Goal: Register for event/course

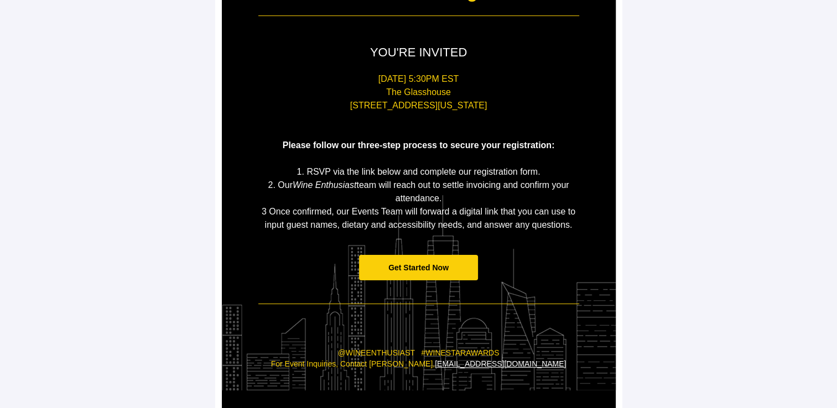
scroll to position [206, 0]
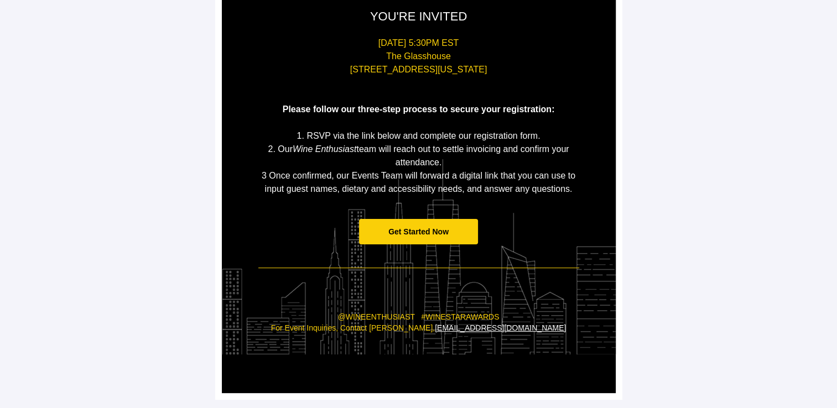
click at [418, 236] on span "Get Started Now" at bounding box center [418, 232] width 119 height 26
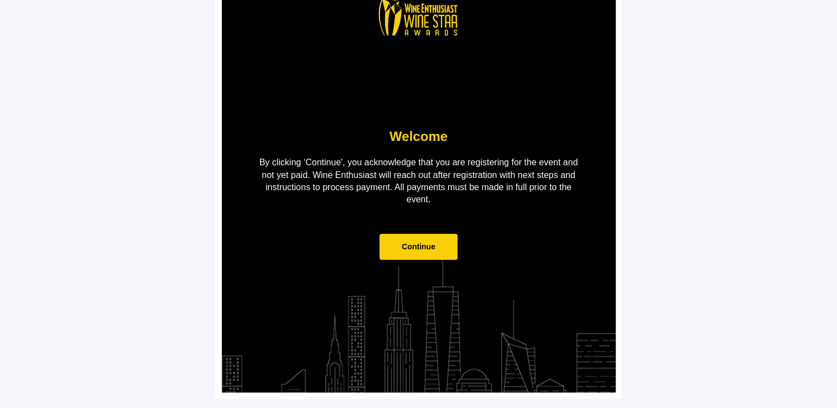
scroll to position [0, 0]
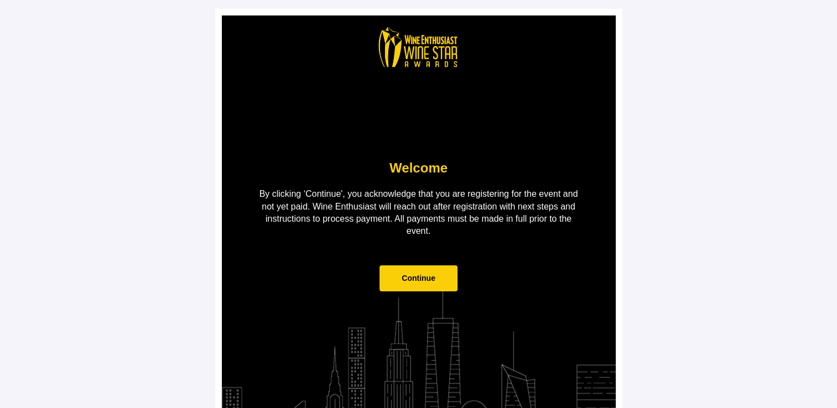
click at [428, 288] on span "Continue" at bounding box center [419, 279] width 78 height 26
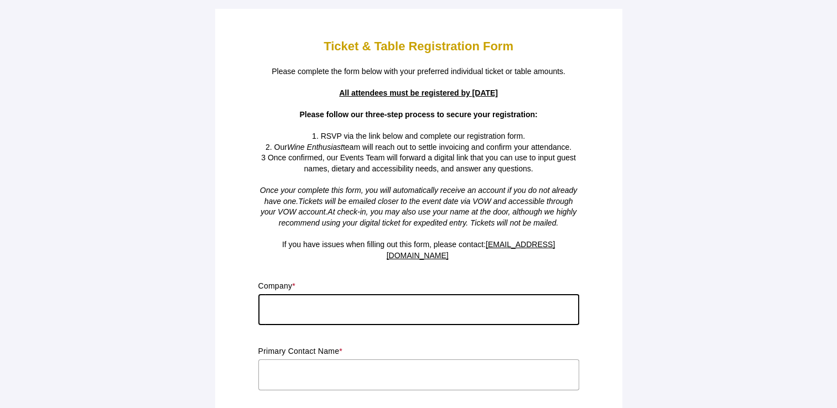
click at [319, 303] on input "text" at bounding box center [418, 309] width 321 height 31
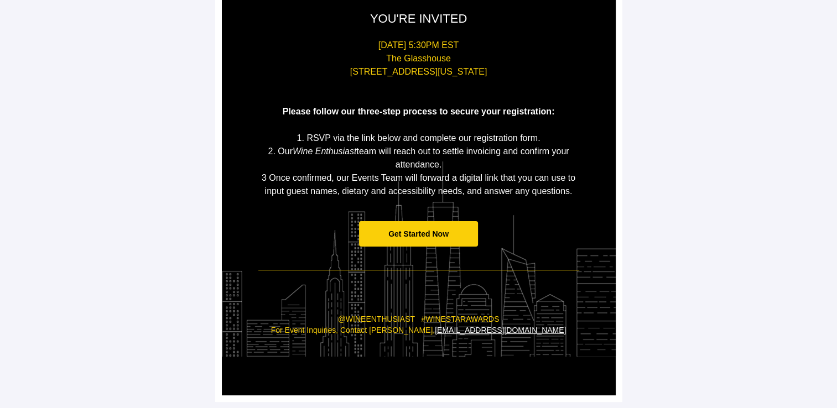
scroll to position [205, 0]
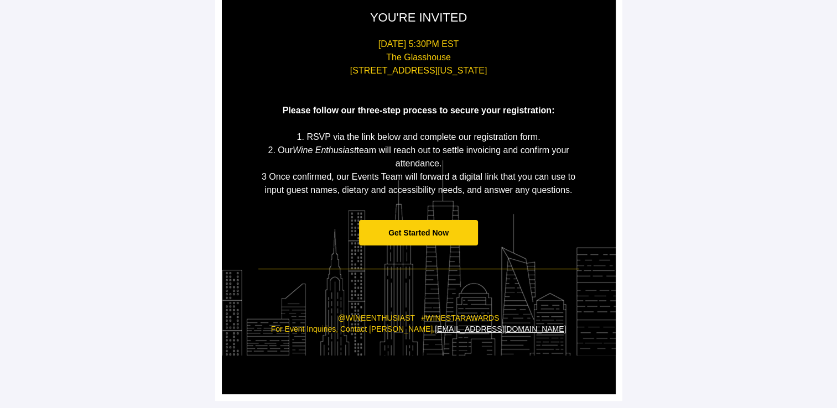
click at [423, 230] on span "Get Started Now" at bounding box center [418, 233] width 60 height 9
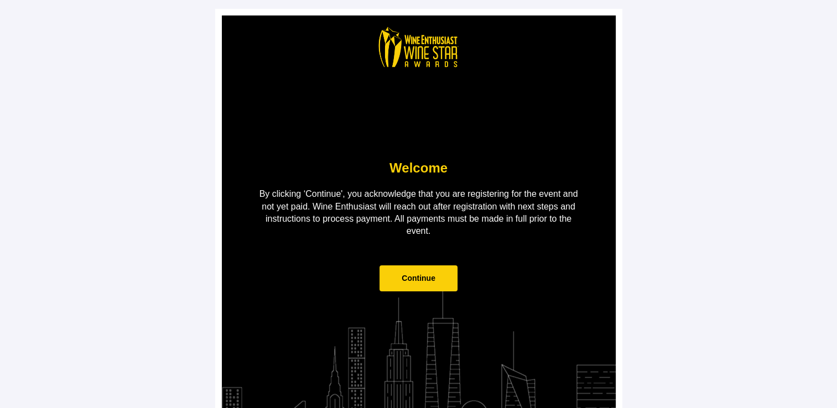
click at [408, 276] on span "Continue" at bounding box center [419, 278] width 34 height 9
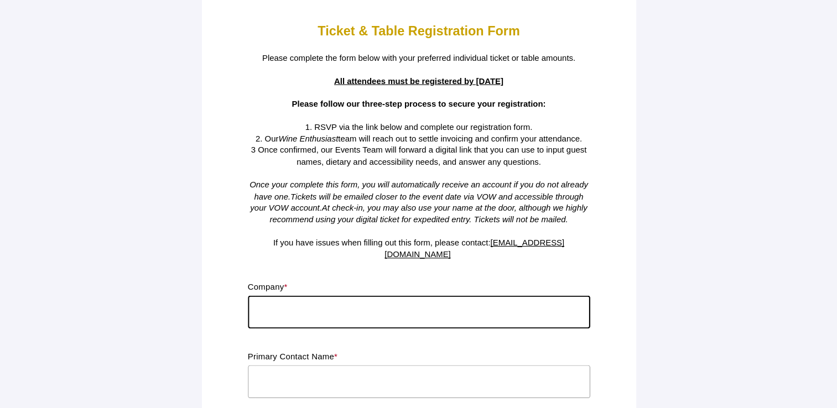
click at [349, 294] on input "text" at bounding box center [418, 309] width 321 height 31
type input "Bronco Wine Company"
type input "[PERSON_NAME]"
type input "[PERSON_NAME][EMAIL_ADDRESS][PERSON_NAME][DOMAIN_NAME]"
type input "No"
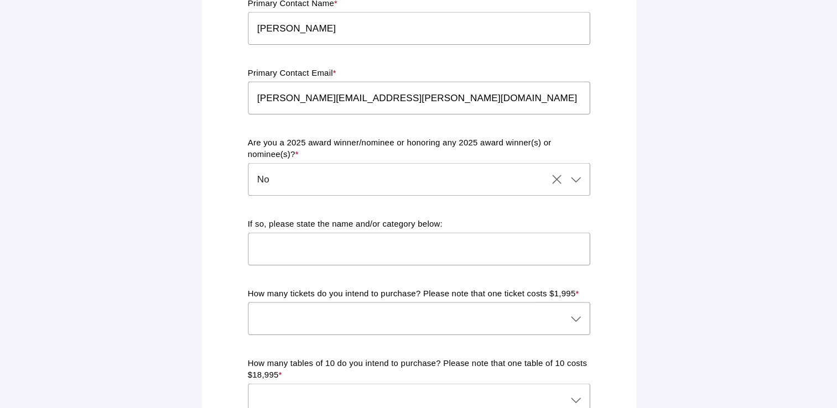
scroll to position [341, 0]
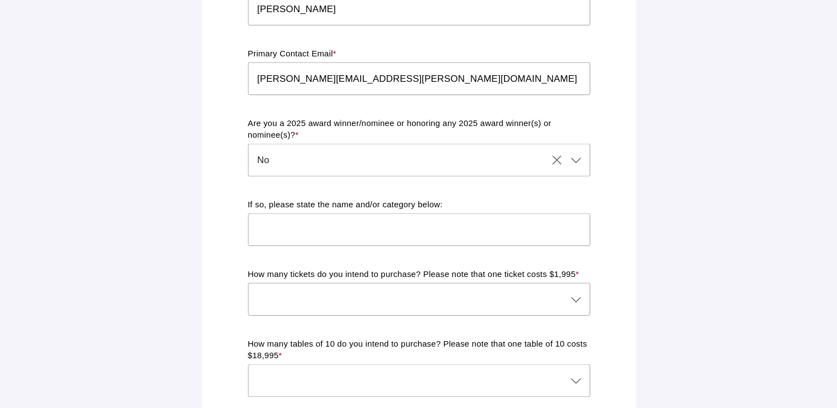
click at [343, 294] on div at bounding box center [407, 305] width 299 height 31
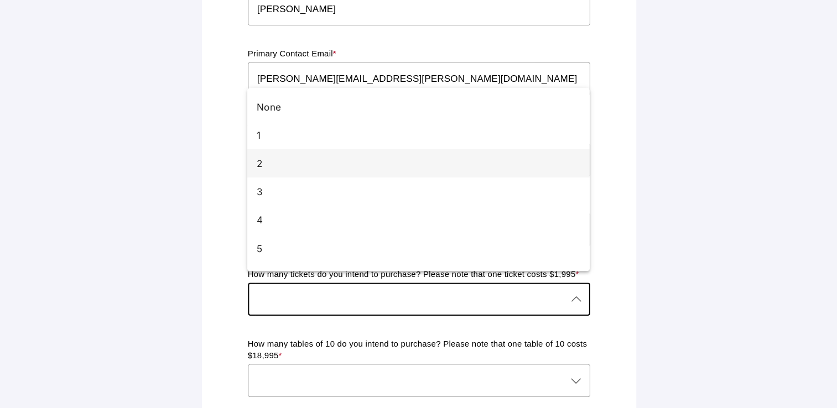
click at [284, 181] on div "2" at bounding box center [414, 178] width 294 height 13
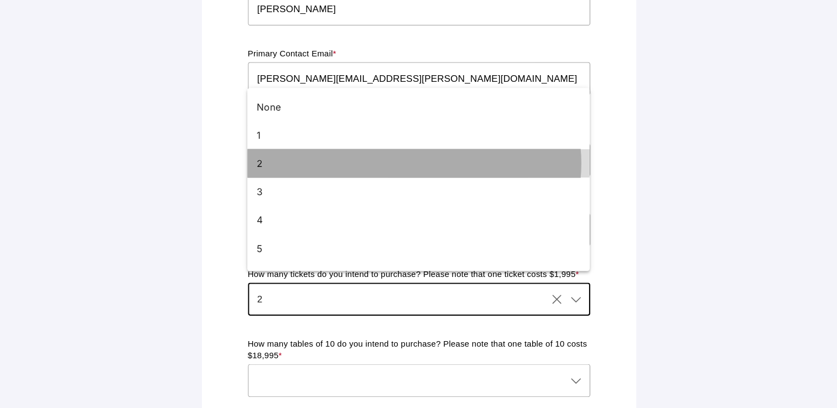
type input "2"
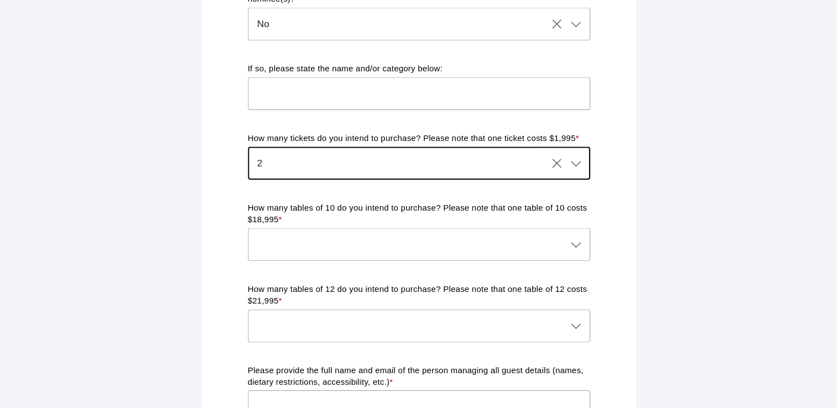
scroll to position [497, 0]
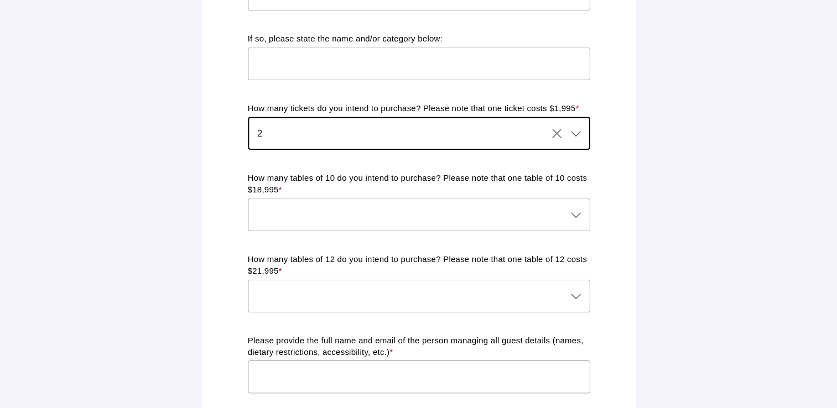
click at [365, 214] on div at bounding box center [407, 226] width 299 height 31
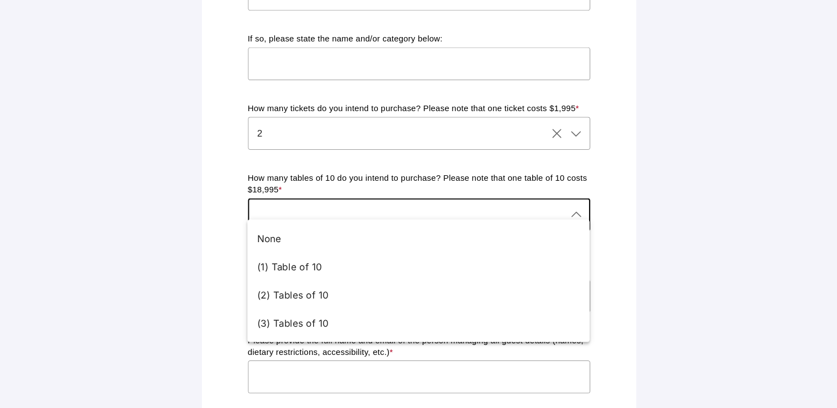
click at [344, 251] on div "None" at bounding box center [414, 248] width 294 height 13
type input "None"
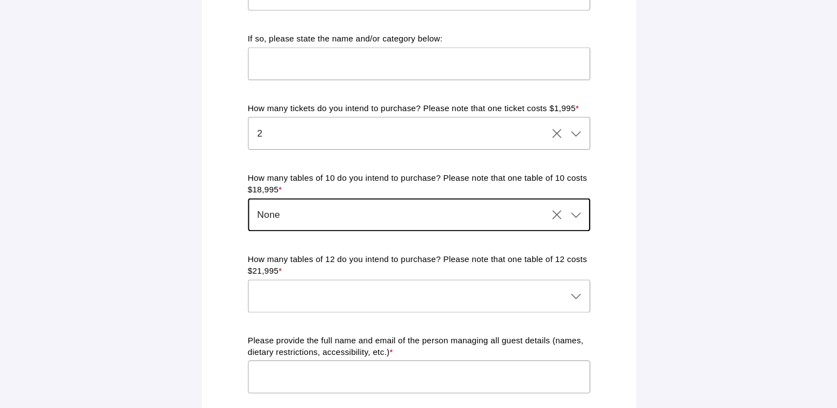
click at [345, 288] on div at bounding box center [407, 303] width 299 height 31
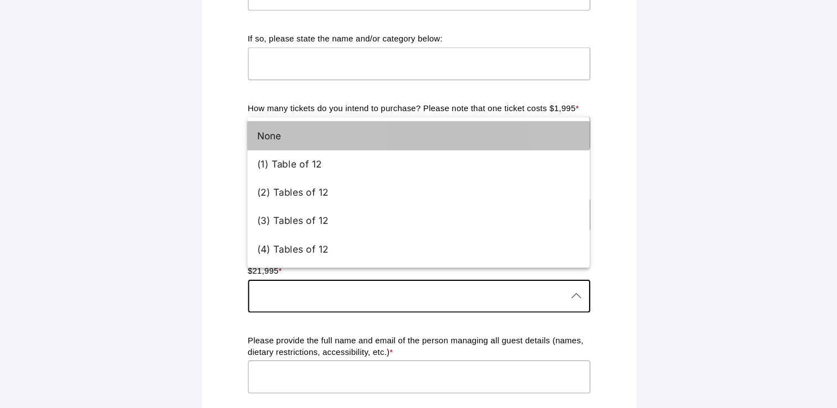
click at [287, 153] on div "None" at bounding box center [414, 152] width 294 height 13
type input "None"
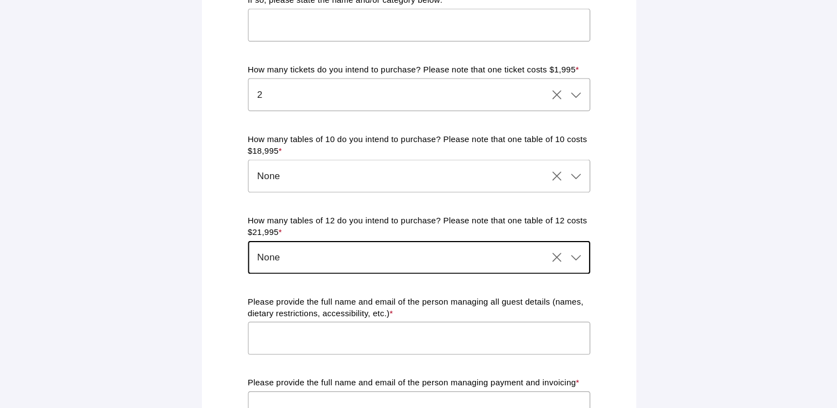
scroll to position [548, 0]
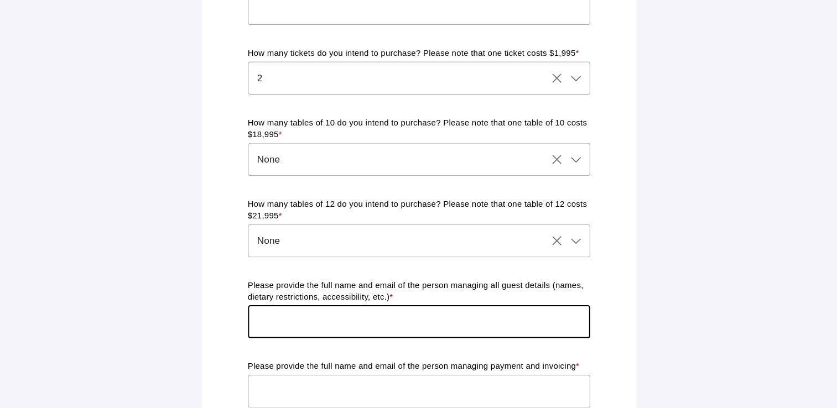
click at [334, 311] on input "text" at bounding box center [418, 326] width 321 height 31
type input "[PERSON_NAME][EMAIL_ADDRESS][PERSON_NAME][DOMAIN_NAME]"
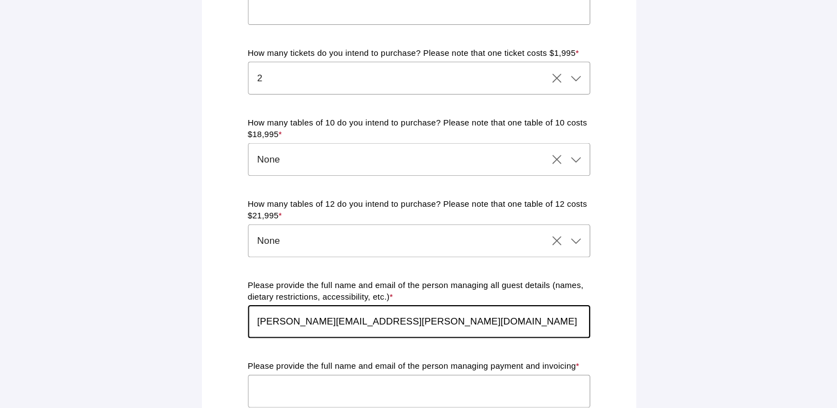
type input "CA"
type input "[PERSON_NAME][EMAIL_ADDRESS][PERSON_NAME][DOMAIN_NAME]"
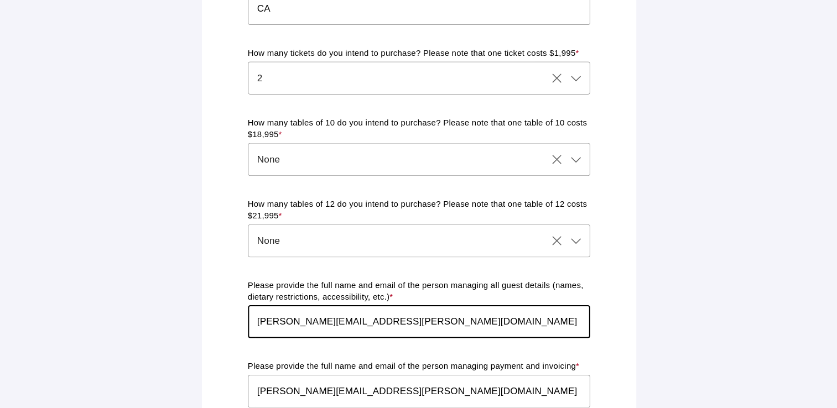
type input "Bronco Wine Co"
type input "6342 Bystrum Rd"
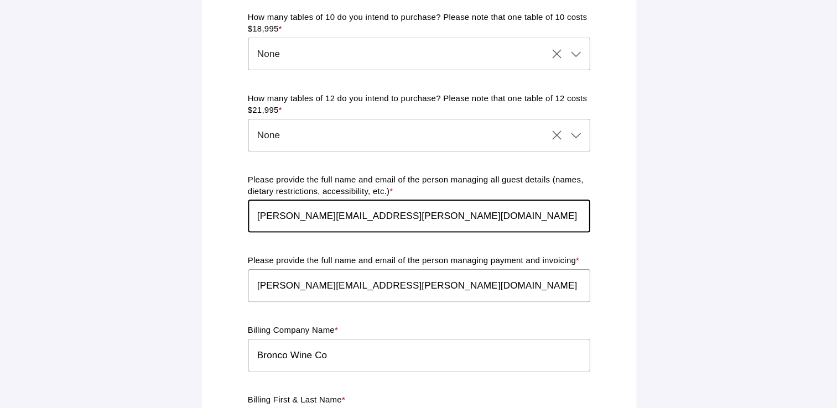
drag, startPoint x: 414, startPoint y: 191, endPoint x: 258, endPoint y: 198, distance: 156.2
click at [258, 198] on input "[PERSON_NAME][EMAIL_ADDRESS][PERSON_NAME][DOMAIN_NAME]" at bounding box center [418, 202] width 321 height 31
click at [677, 188] on main "Ticket & Table Registration Form Please complete the form below with your prefe…" at bounding box center [418, 45] width 837 height 1436
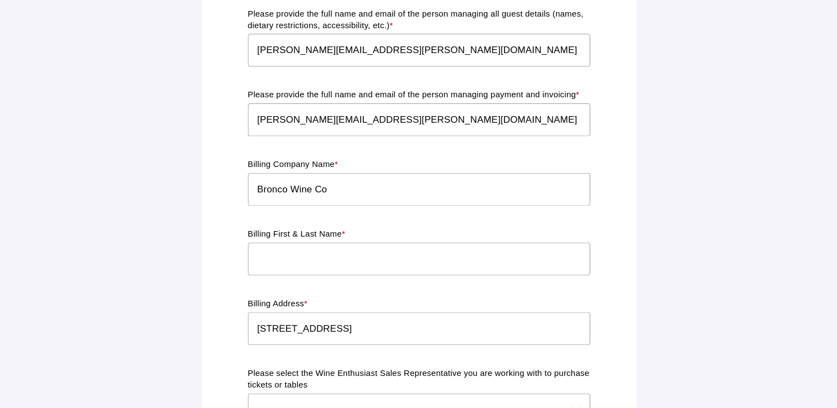
scroll to position [804, 0]
click at [356, 283] on div at bounding box center [418, 289] width 321 height 12
click at [351, 263] on input "text" at bounding box center [418, 267] width 321 height 31
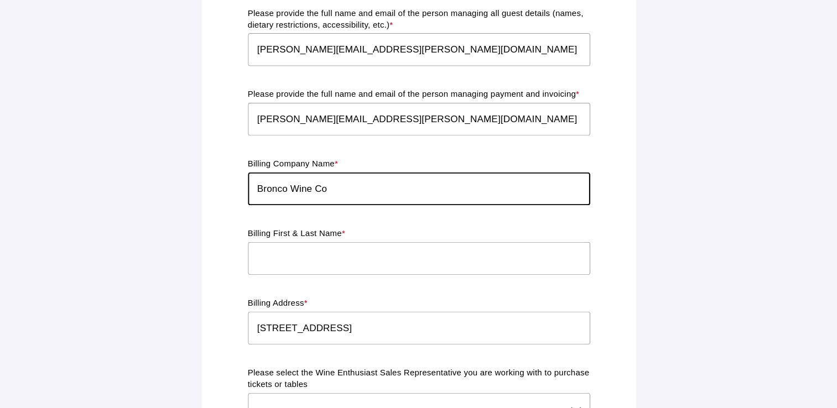
drag, startPoint x: 329, startPoint y: 196, endPoint x: 259, endPoint y: 192, distance: 70.4
click at [259, 192] on input "Bronco Wine Co" at bounding box center [418, 202] width 321 height 31
drag, startPoint x: 313, startPoint y: 189, endPoint x: 297, endPoint y: 242, distance: 55.5
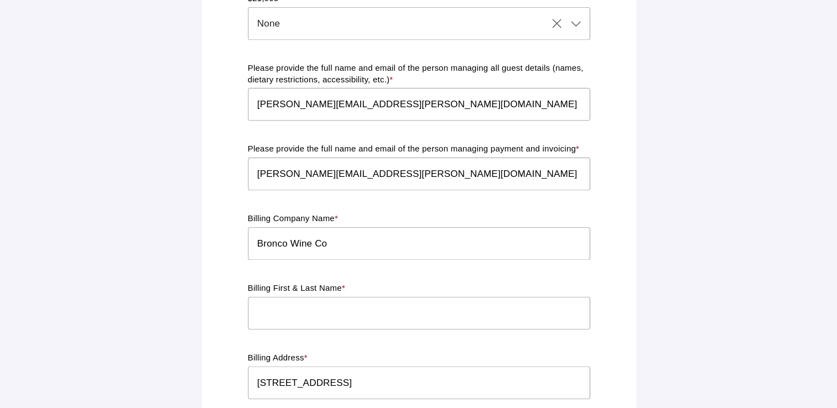
scroll to position [804, 0]
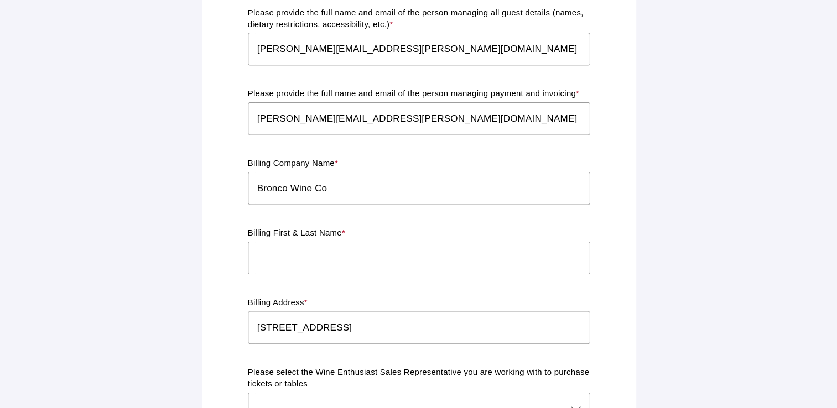
click at [335, 264] on input "text" at bounding box center [418, 267] width 321 height 31
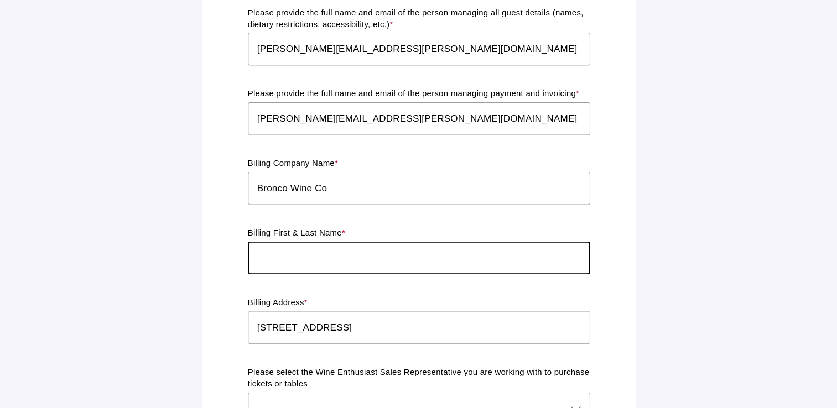
click at [426, 63] on input "[PERSON_NAME][EMAIL_ADDRESS][PERSON_NAME][DOMAIN_NAME]" at bounding box center [418, 71] width 321 height 31
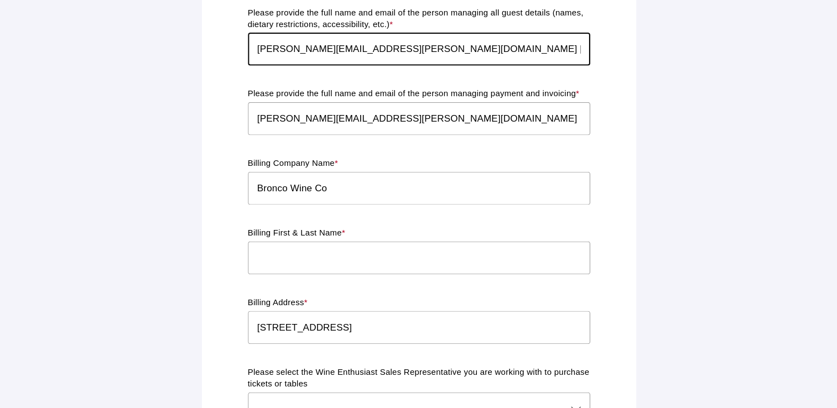
type input "emily.bonitatibus@broncowine.com Emily Bonitatibus"
click at [468, 135] on input "[PERSON_NAME][EMAIL_ADDRESS][PERSON_NAME][DOMAIN_NAME]" at bounding box center [418, 136] width 321 height 31
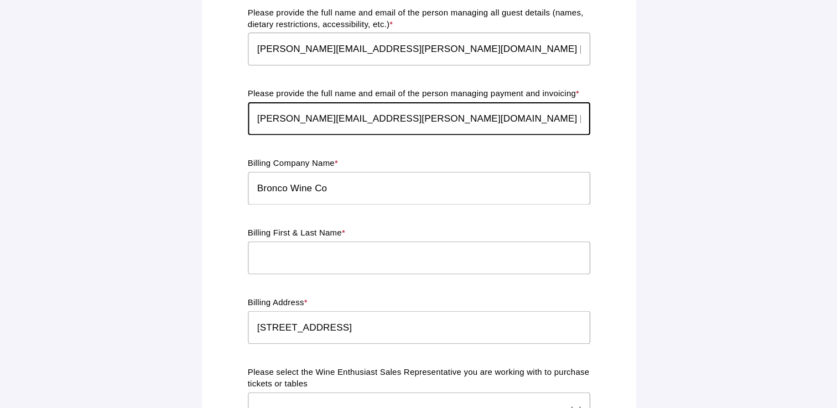
type input "emily.bonitatibus@broncowine.com Emily Bonitatibus"
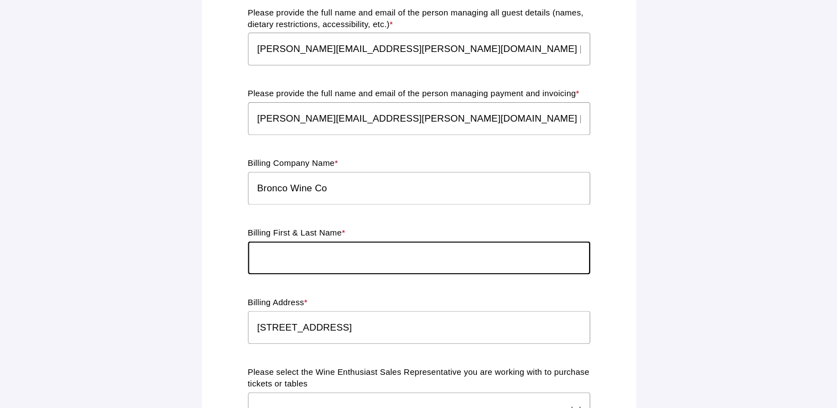
click at [295, 257] on input "text" at bounding box center [418, 267] width 321 height 31
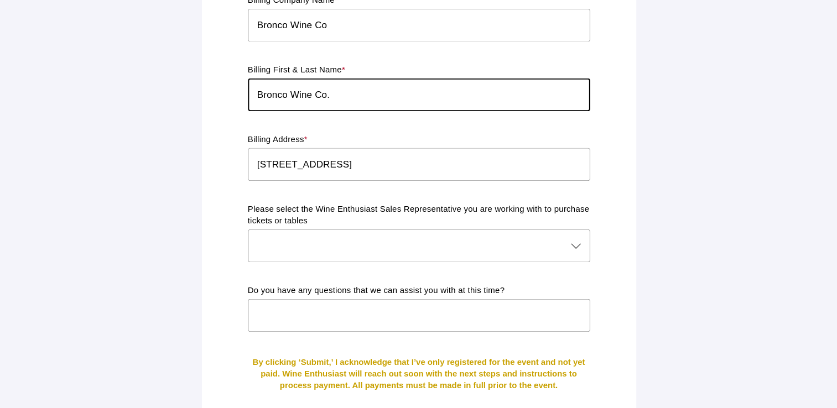
scroll to position [960, 0]
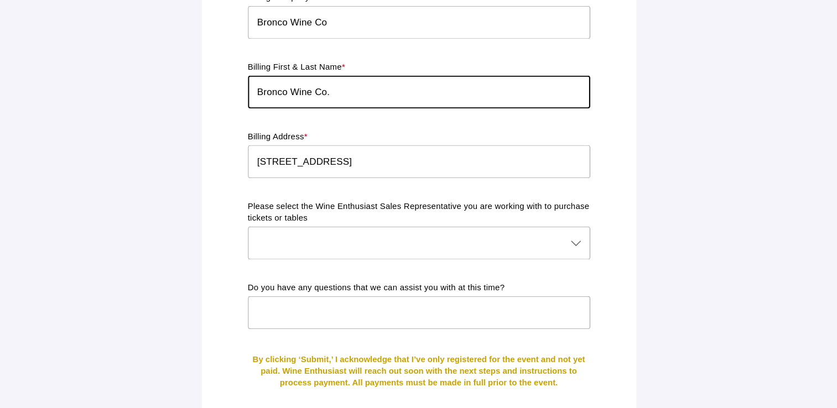
type input "Bronco Wine Co."
click at [349, 252] on div at bounding box center [407, 253] width 299 height 31
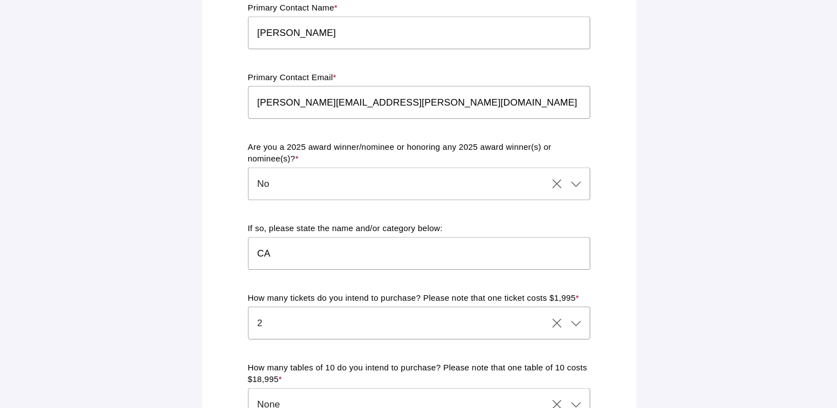
scroll to position [338, 0]
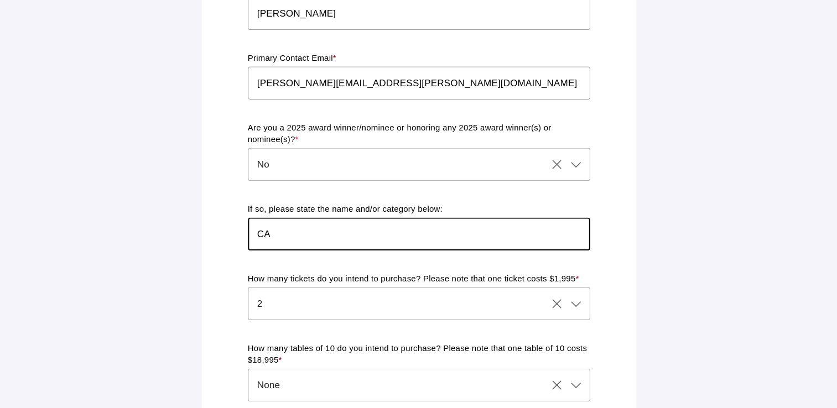
drag, startPoint x: 310, startPoint y: 238, endPoint x: 252, endPoint y: 229, distance: 58.8
click at [276, 231] on input "CA" at bounding box center [418, 244] width 321 height 31
drag, startPoint x: 288, startPoint y: 233, endPoint x: 252, endPoint y: 232, distance: 36.5
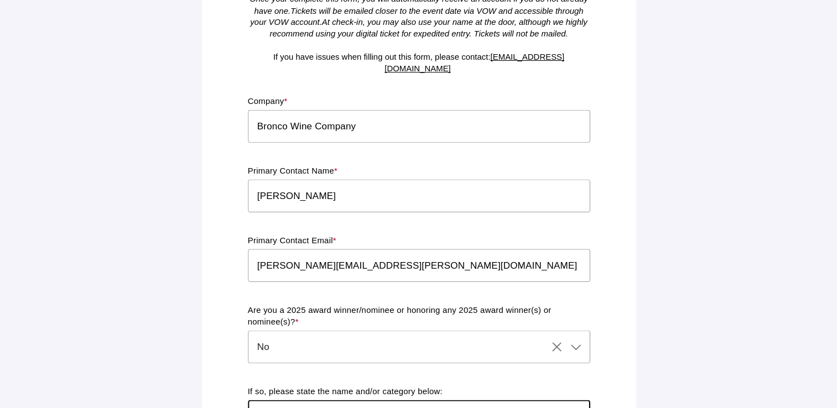
scroll to position [182, 0]
